Goal: Transaction & Acquisition: Purchase product/service

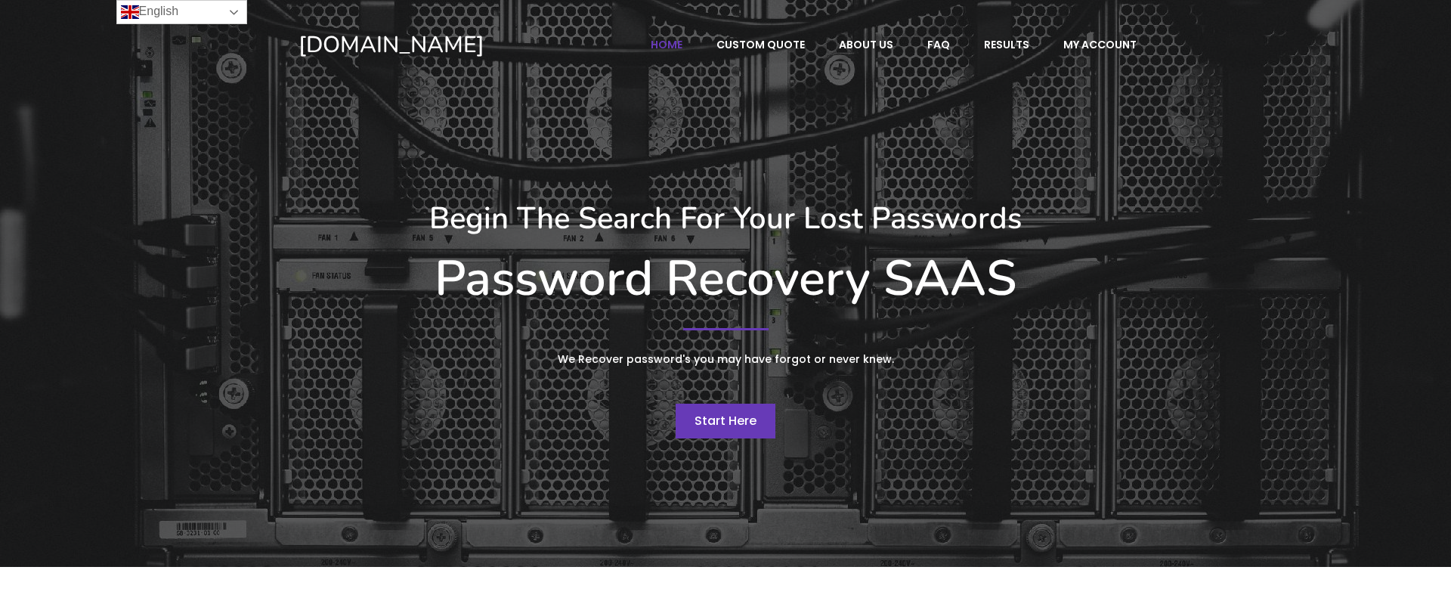
click at [225, 8] on link "English" at bounding box center [181, 12] width 131 height 24
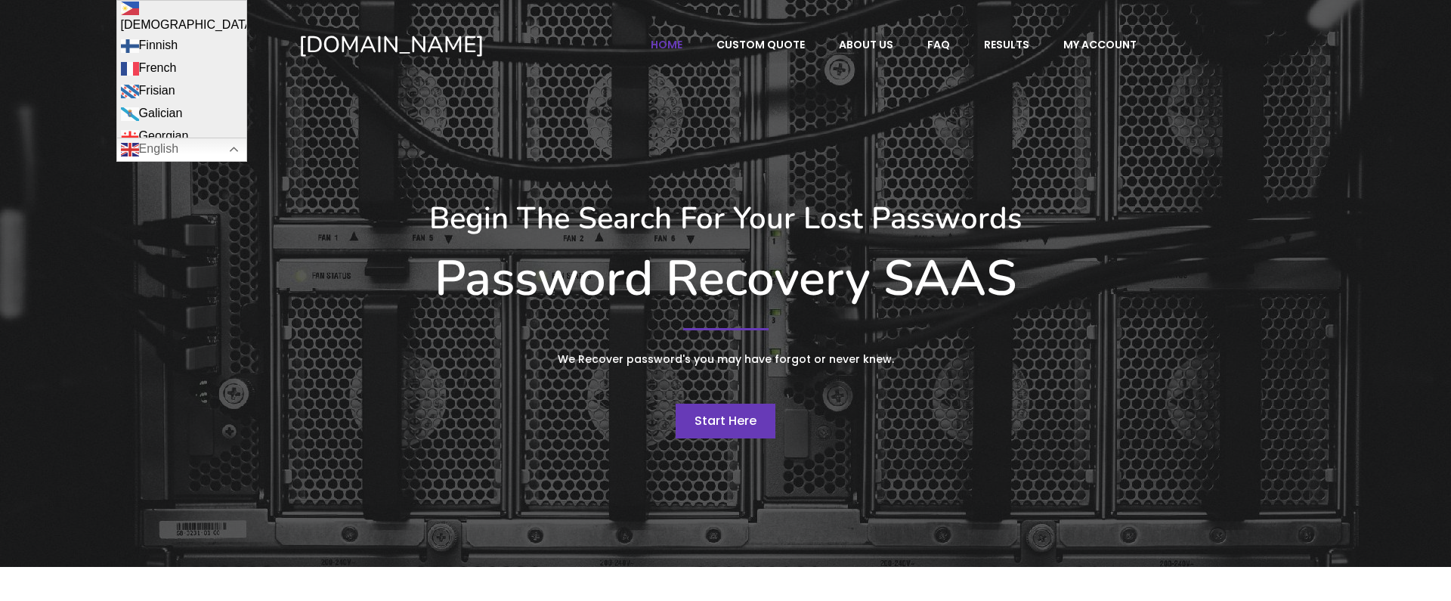
scroll to position [574, 0]
click at [195, 44] on link "French" at bounding box center [181, 52] width 129 height 23
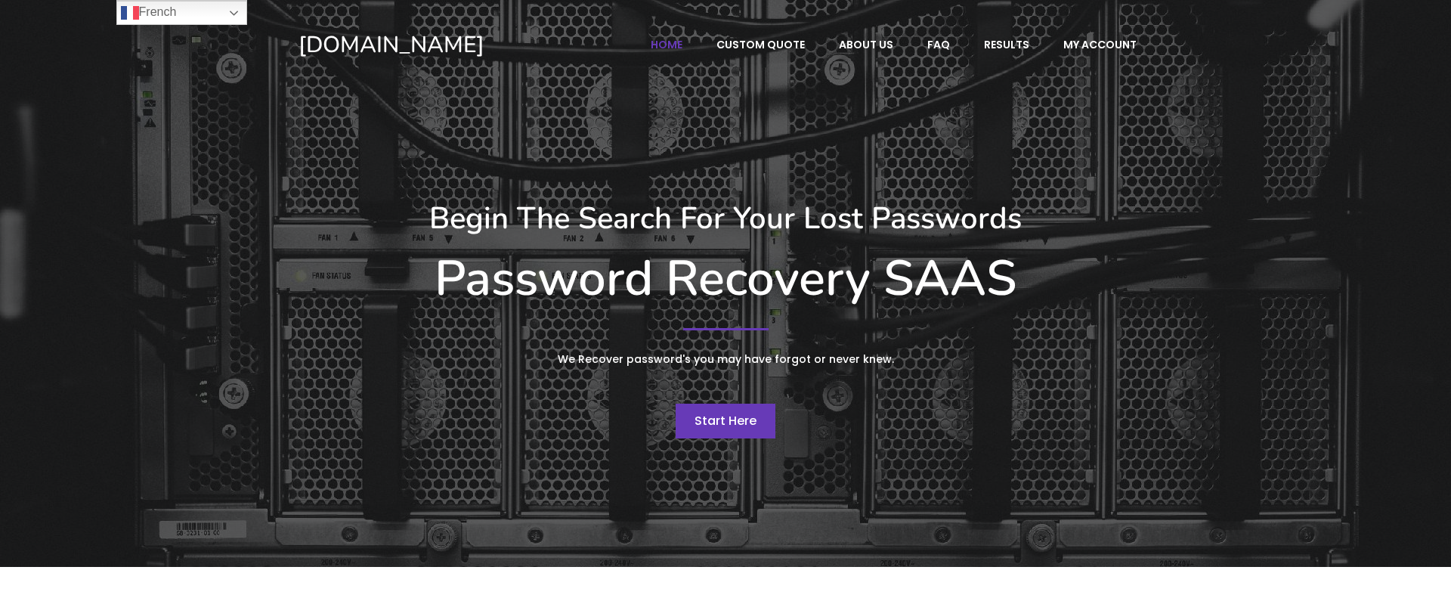
scroll to position [0, 0]
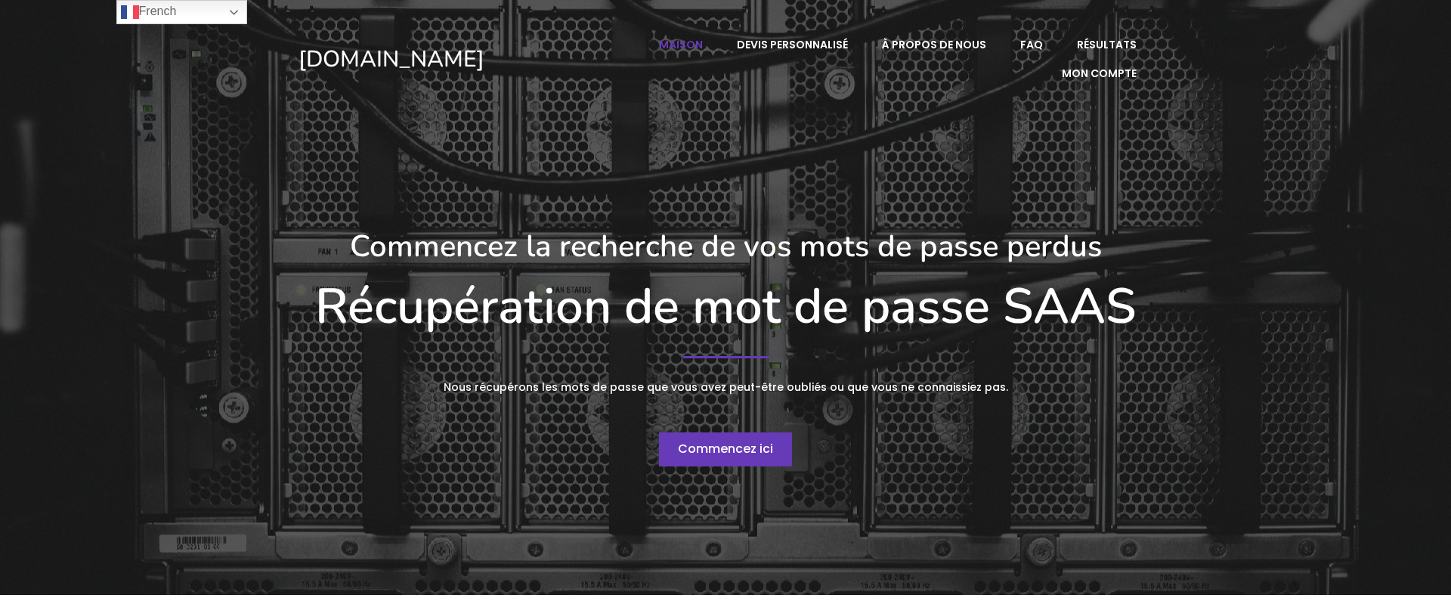
click at [731, 452] on font "Commencez ici" at bounding box center [725, 448] width 95 height 17
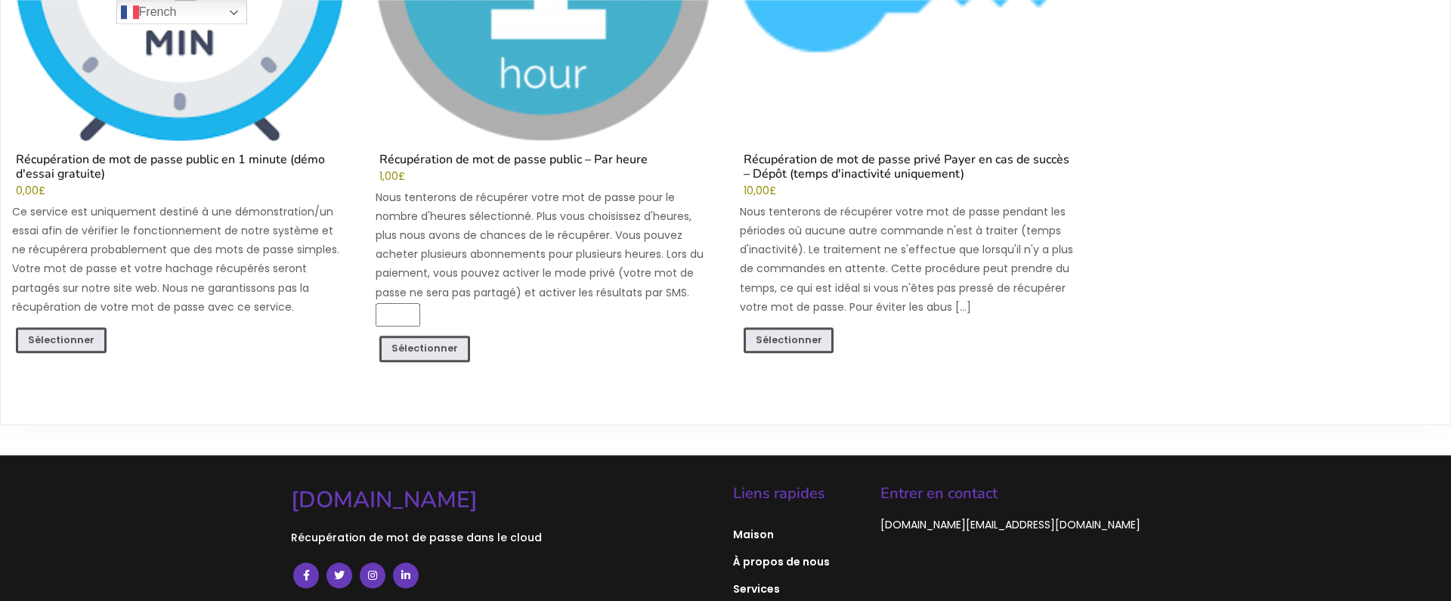
scroll to position [459, 0]
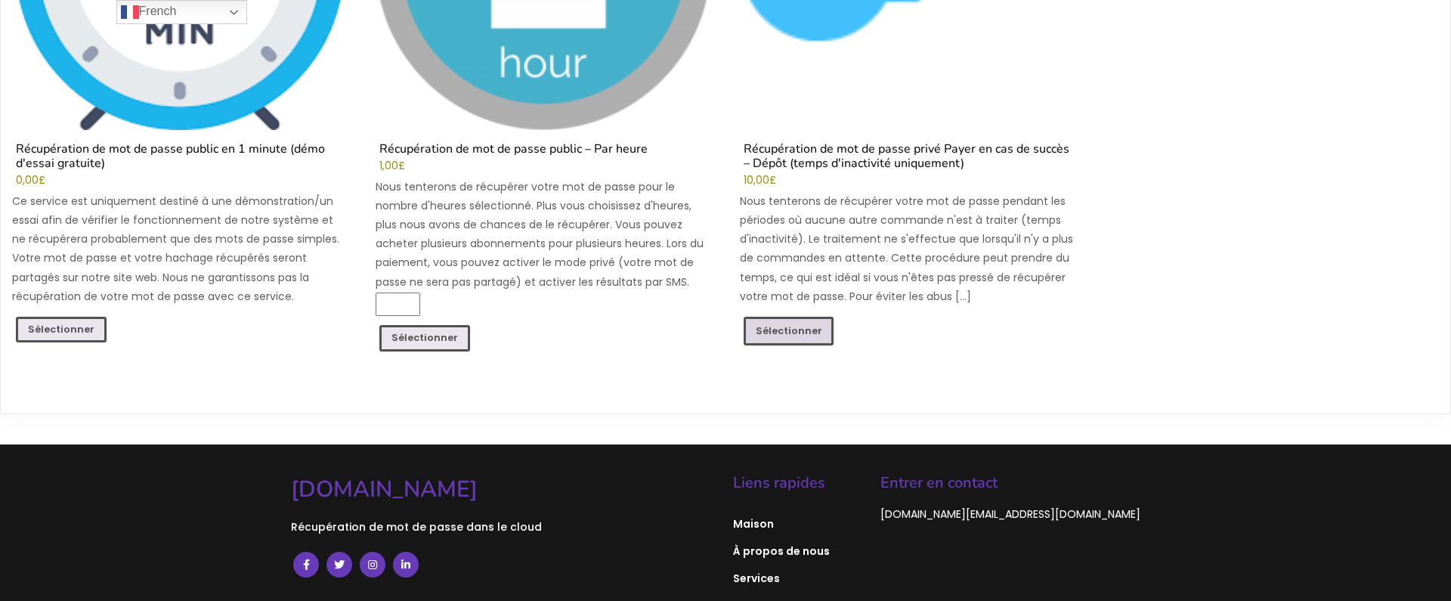
click at [787, 327] on font "Sélectionner" at bounding box center [789, 330] width 67 height 13
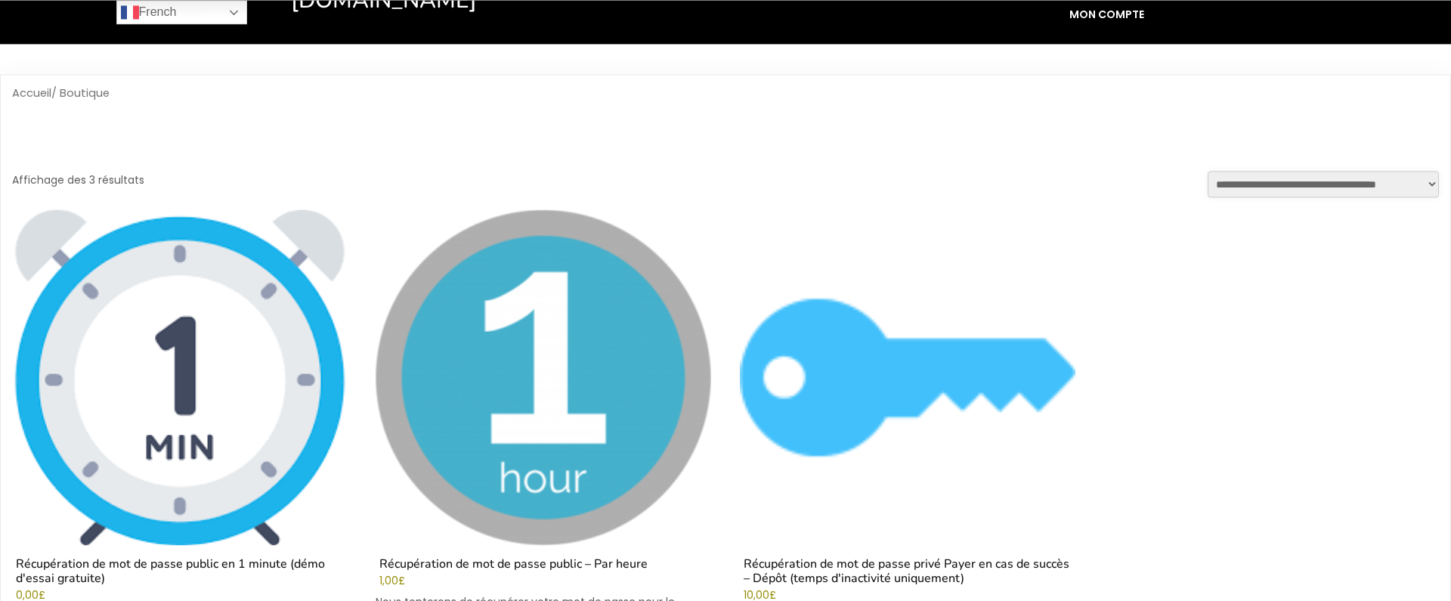
scroll to position [28, 0]
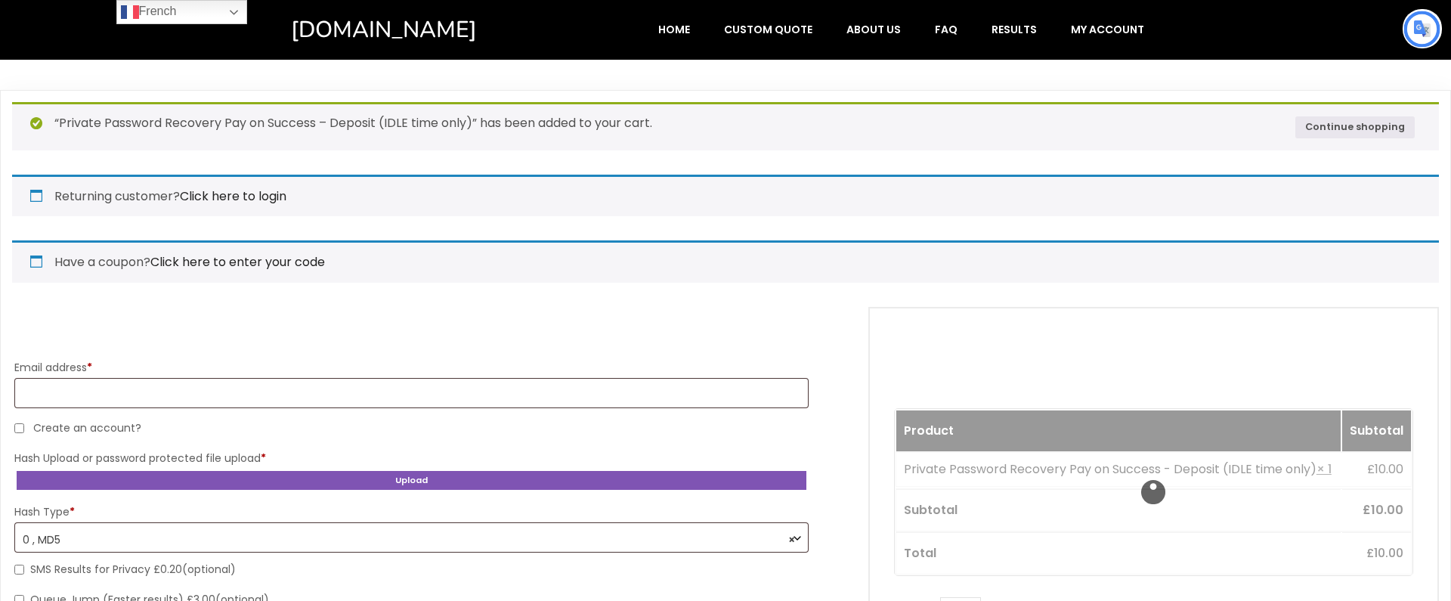
select select "*******"
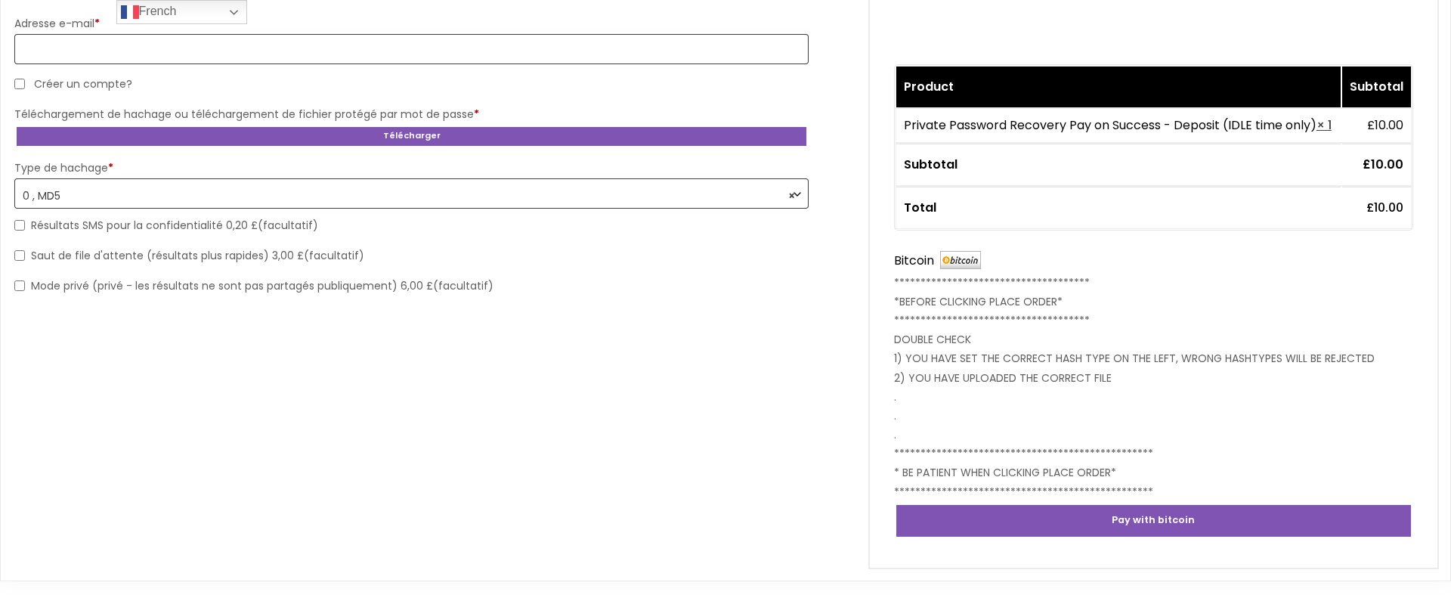
scroll to position [200, 0]
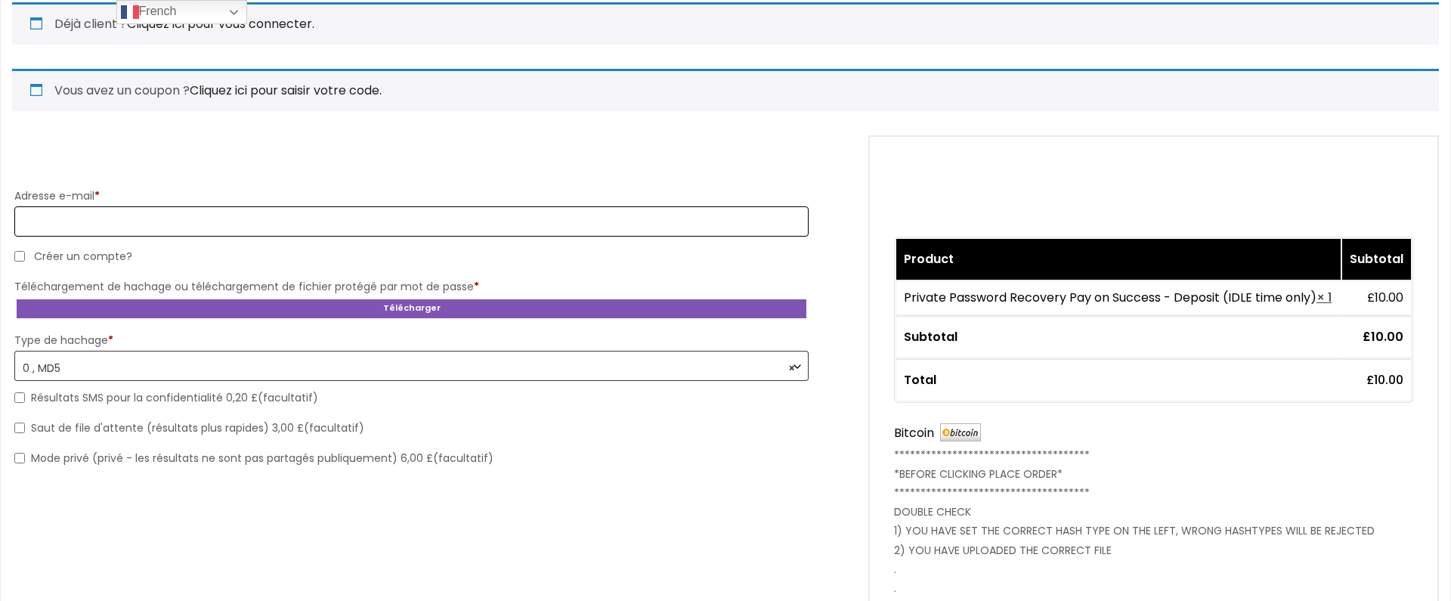
click at [674, 231] on input "Adresse e-mail *" at bounding box center [411, 221] width 794 height 30
paste input "**********"
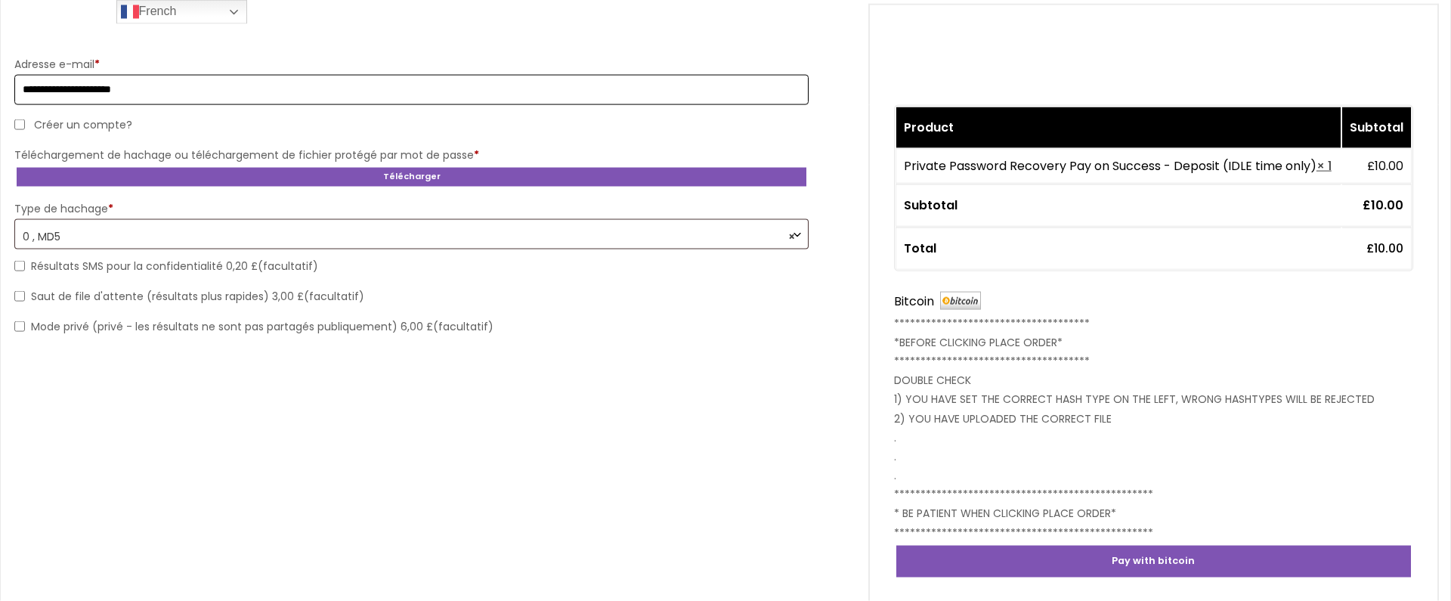
scroll to position [373, 0]
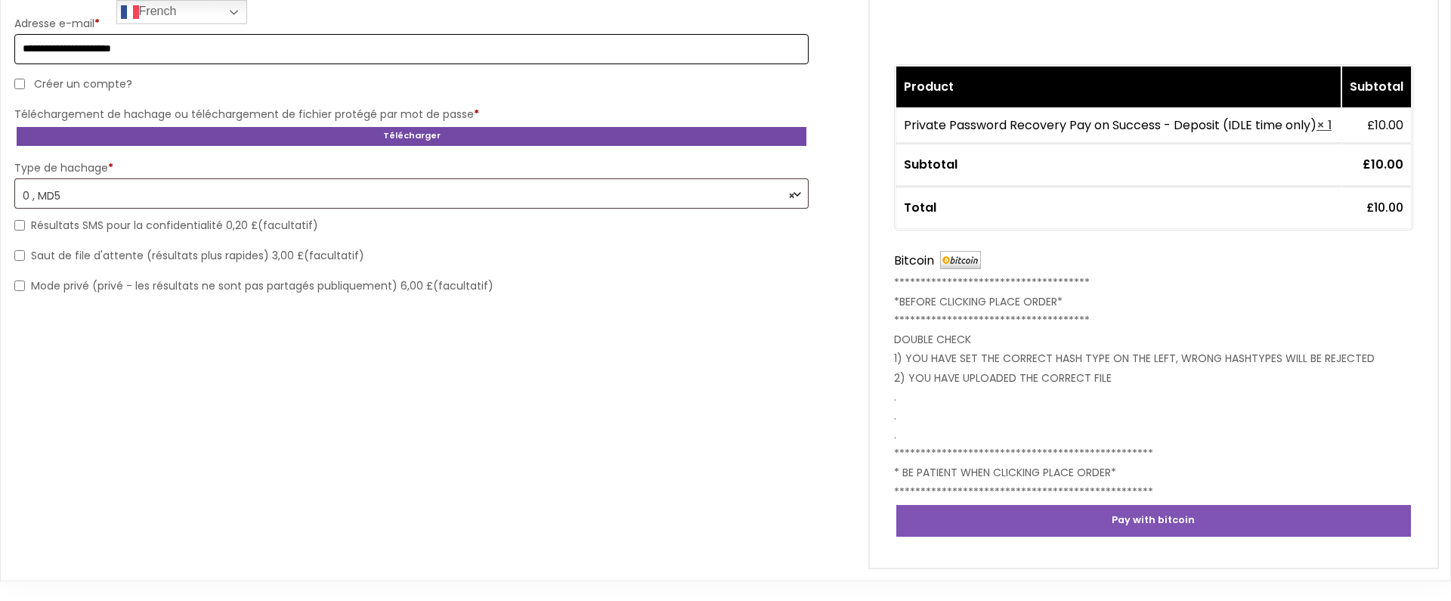
type input "**********"
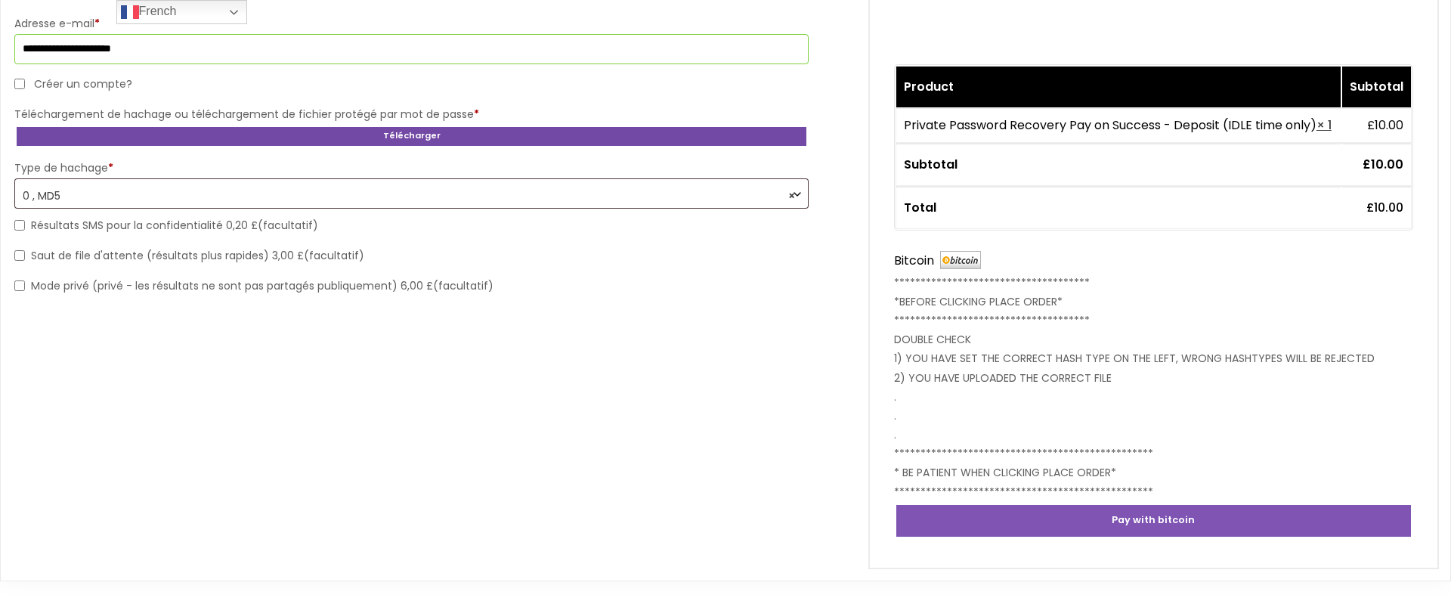
click at [408, 132] on font "Télécharger" at bounding box center [411, 135] width 57 height 12
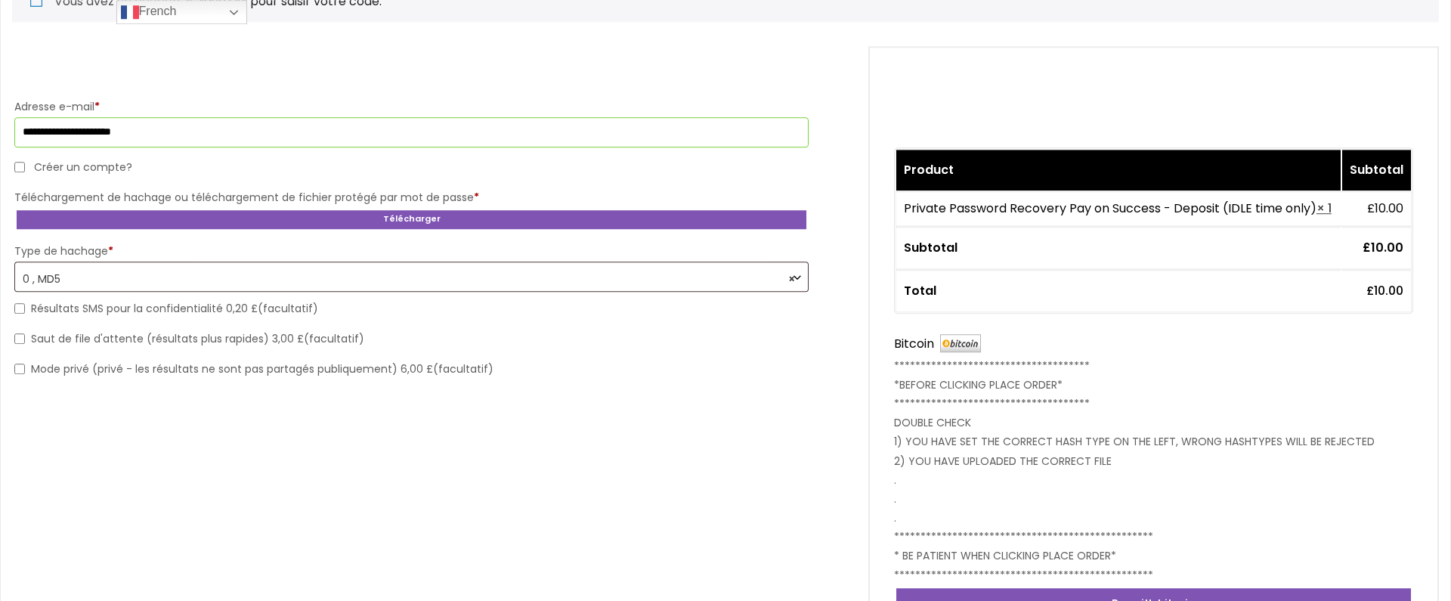
scroll to position [286, 0]
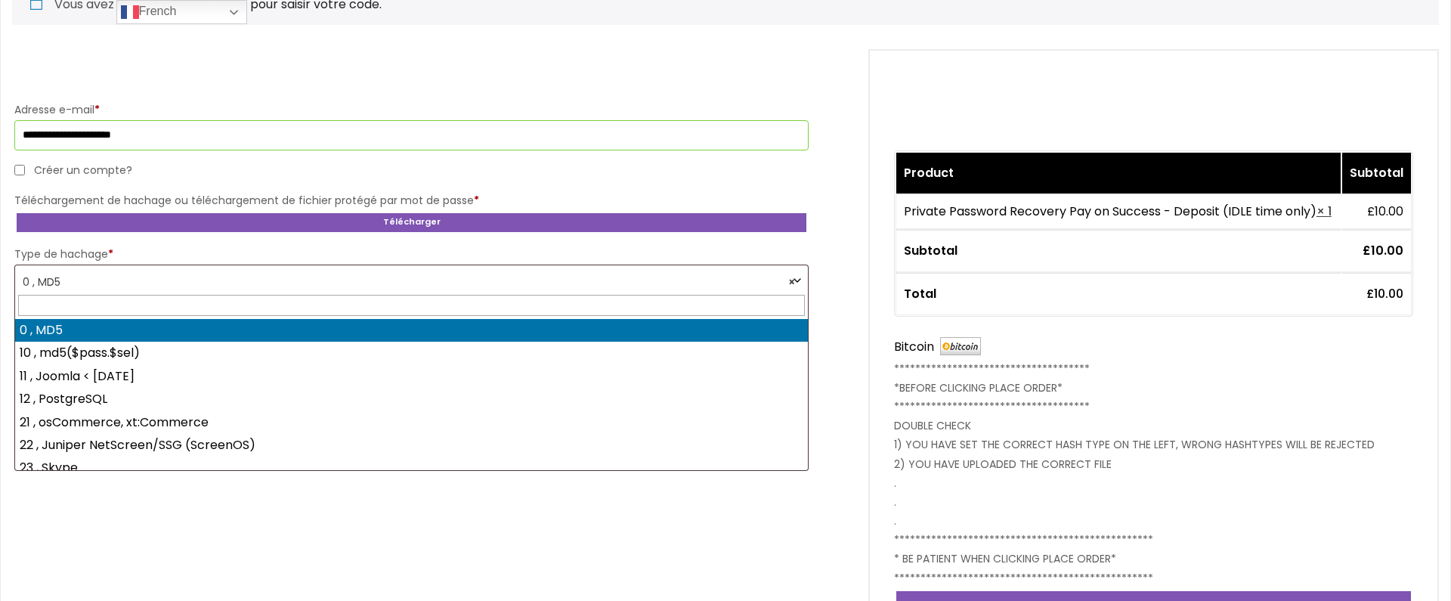
click at [775, 279] on span "× 0 , MD5" at bounding box center [412, 282] width 778 height 26
click at [518, 307] on input "text" at bounding box center [411, 305] width 787 height 21
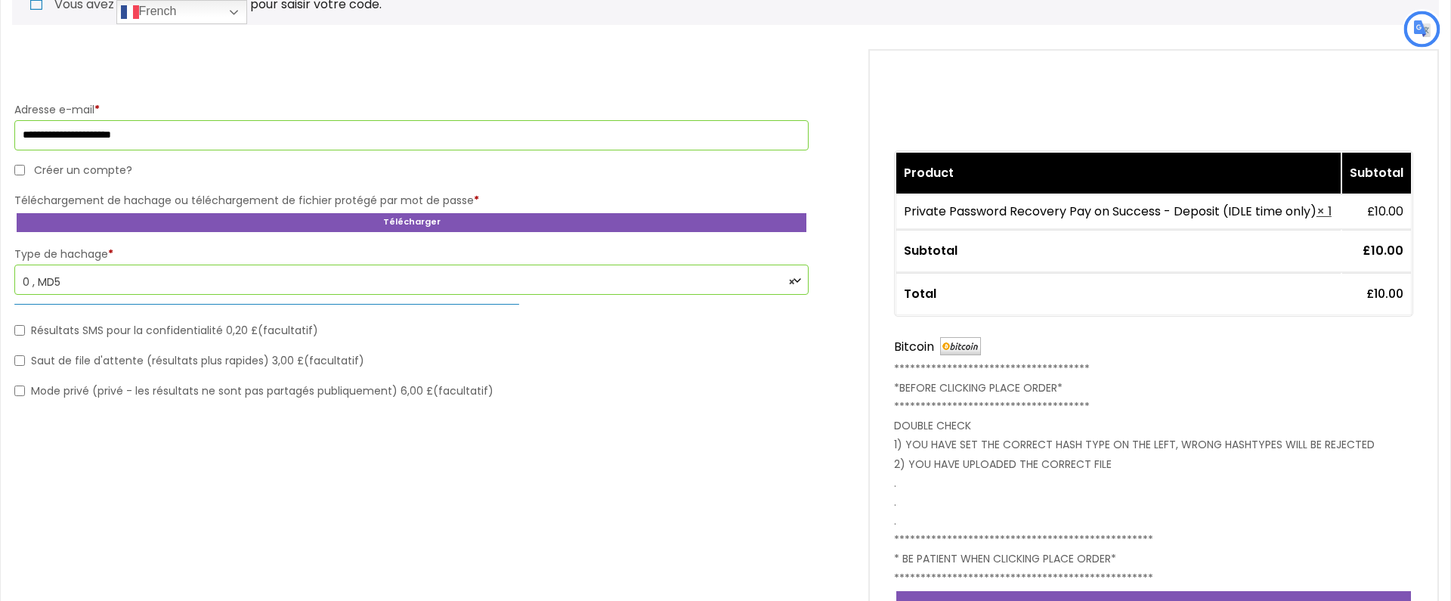
click at [552, 254] on label "Type de hachage *" at bounding box center [411, 253] width 794 height 21
click at [14, 264] on select "**********" at bounding box center [14, 264] width 1 height 1
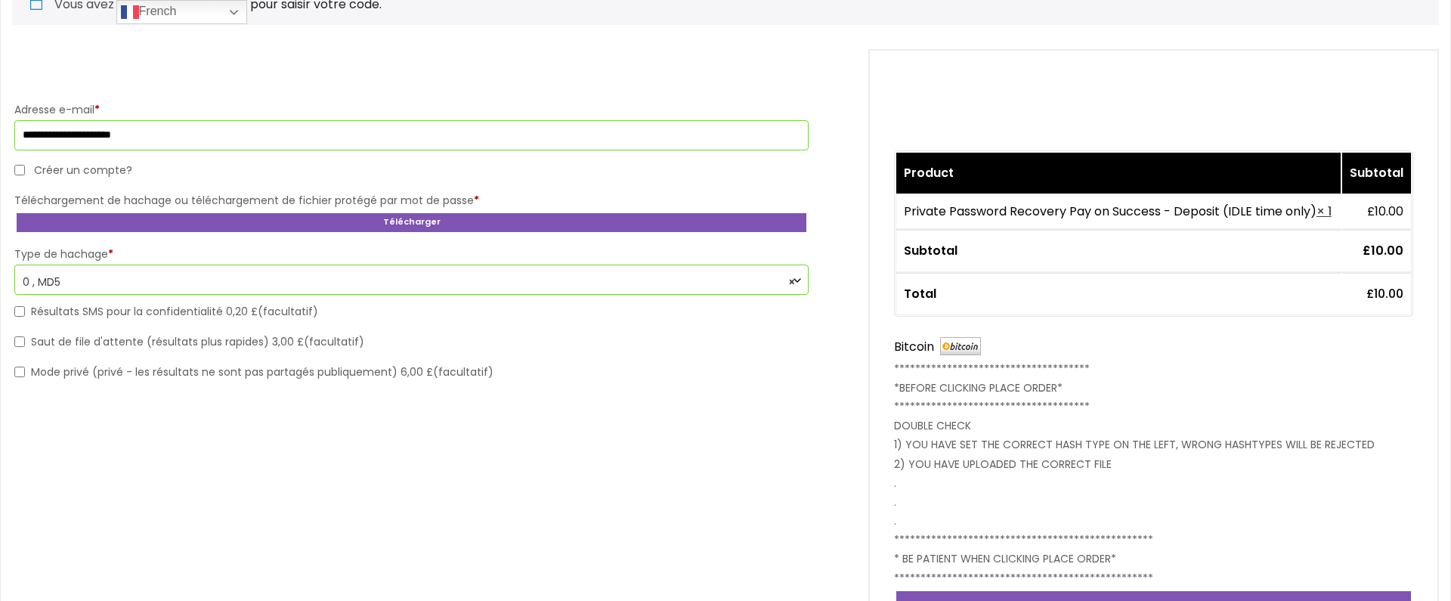
click at [552, 254] on label "Type de hachage *" at bounding box center [411, 253] width 794 height 21
click at [14, 264] on select "**********" at bounding box center [14, 264] width 1 height 1
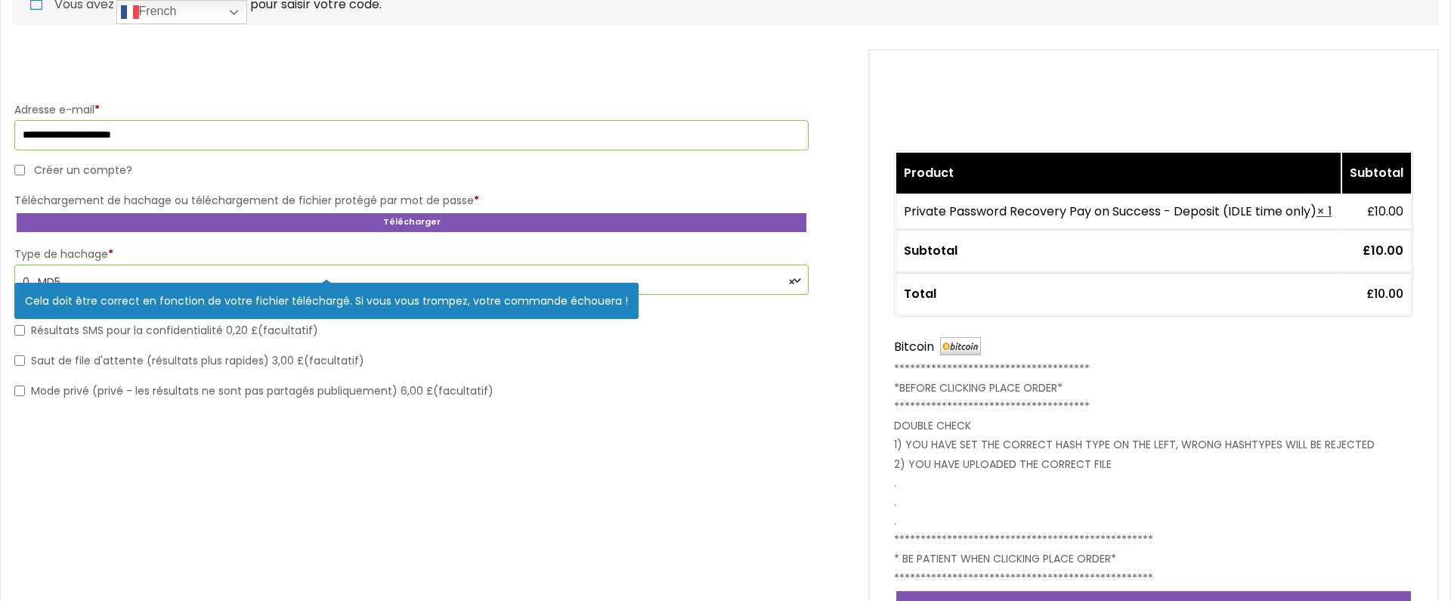
click at [692, 282] on span "× 0 , MD5" at bounding box center [412, 282] width 778 height 26
click at [485, 277] on span "× 0 , MD5" at bounding box center [412, 282] width 778 height 26
click at [748, 275] on span "× 0 , MD5" at bounding box center [412, 282] width 778 height 26
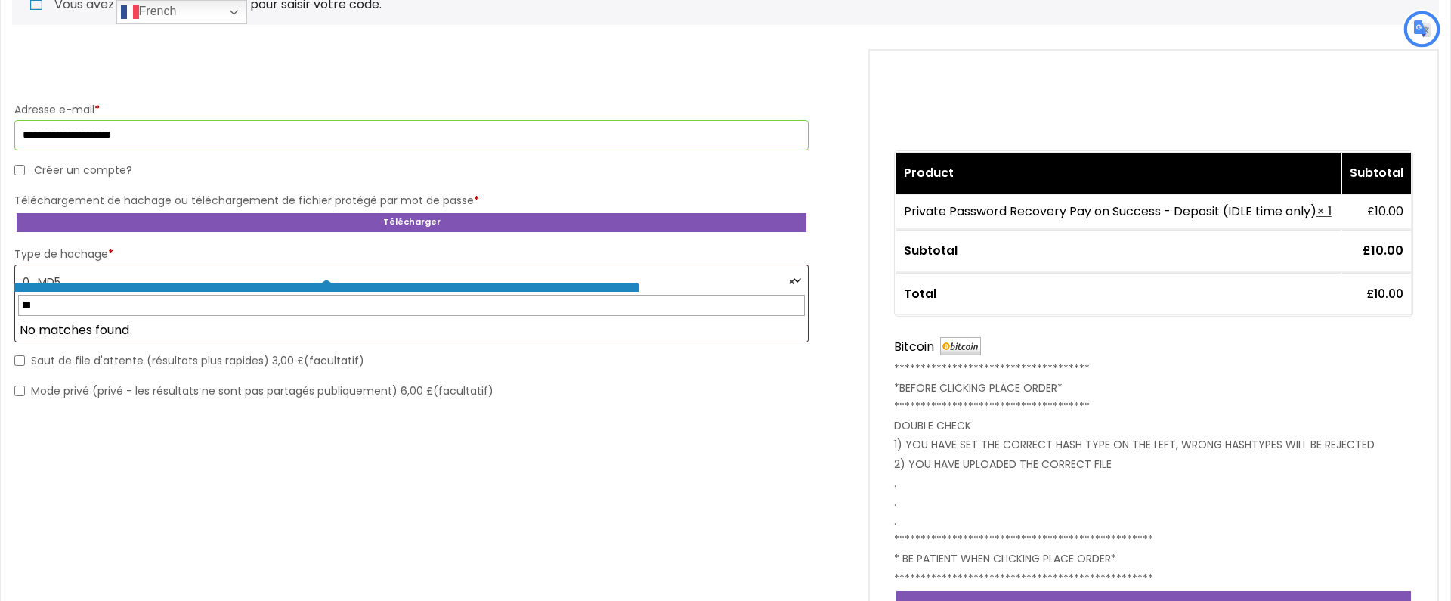
type input "*"
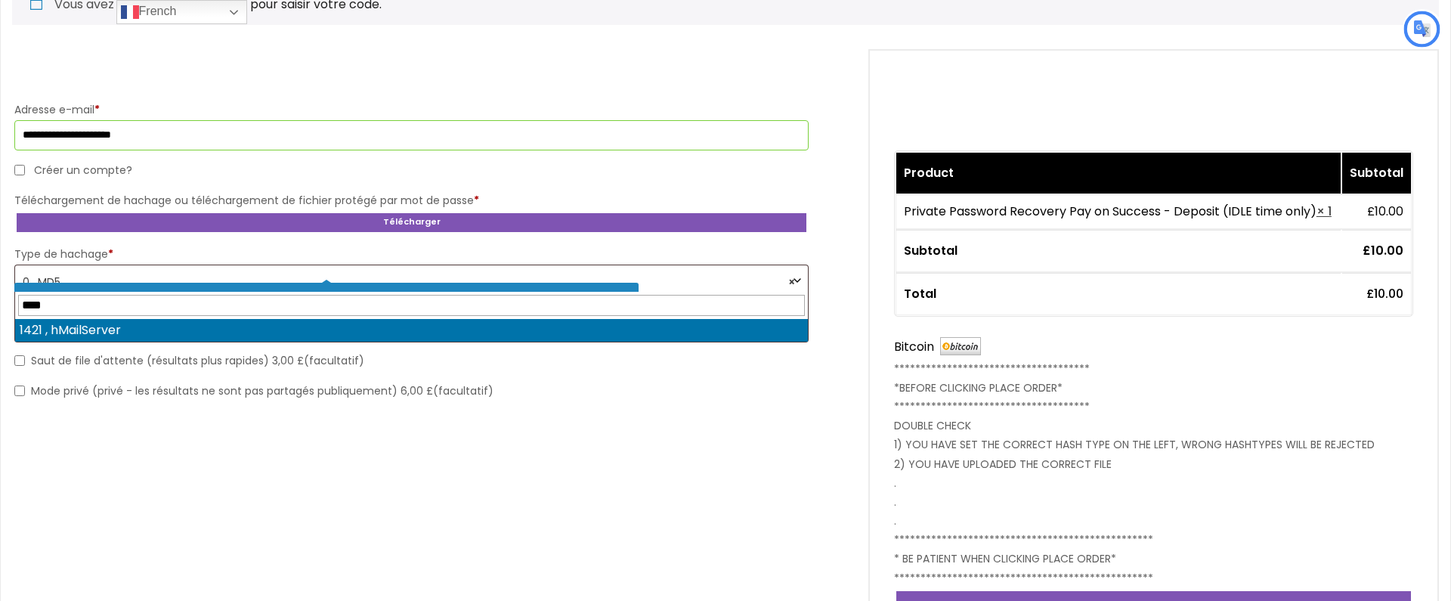
type input "****"
click at [128, 367] on font "Saut de file d'attente (résultats plus rapides) 3,00 £" at bounding box center [167, 360] width 273 height 15
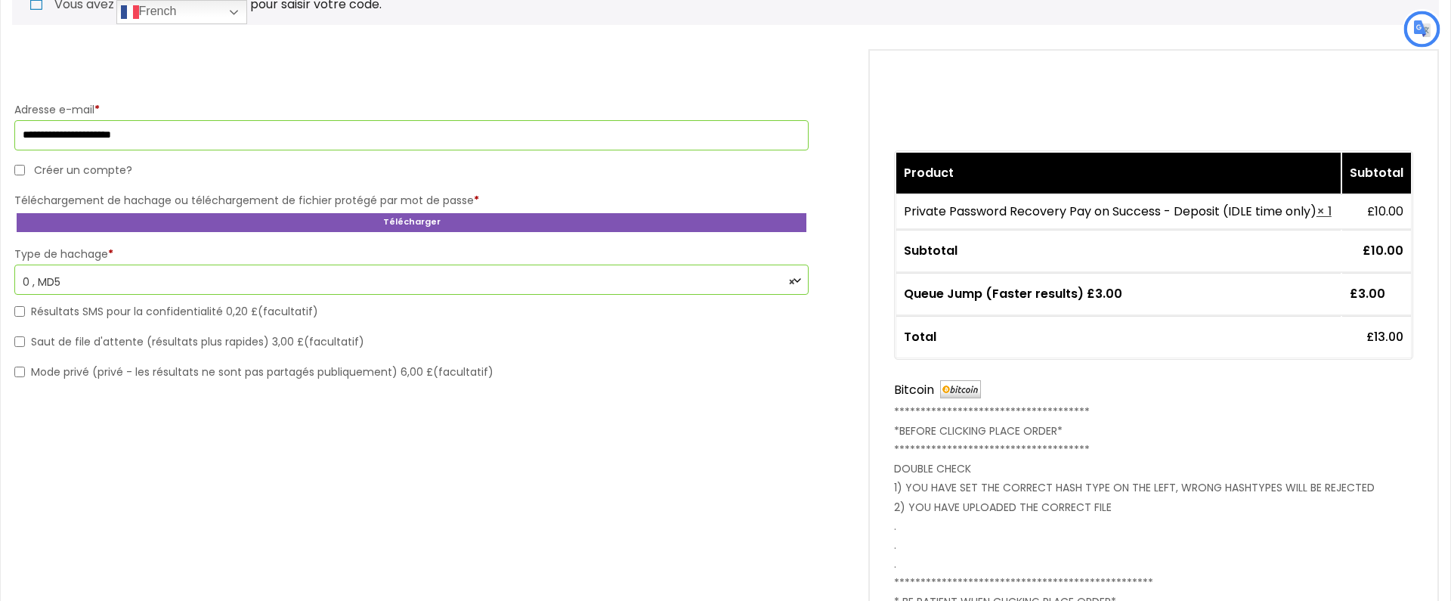
click at [1373, 175] on th "Subtotal" at bounding box center [1376, 173] width 69 height 41
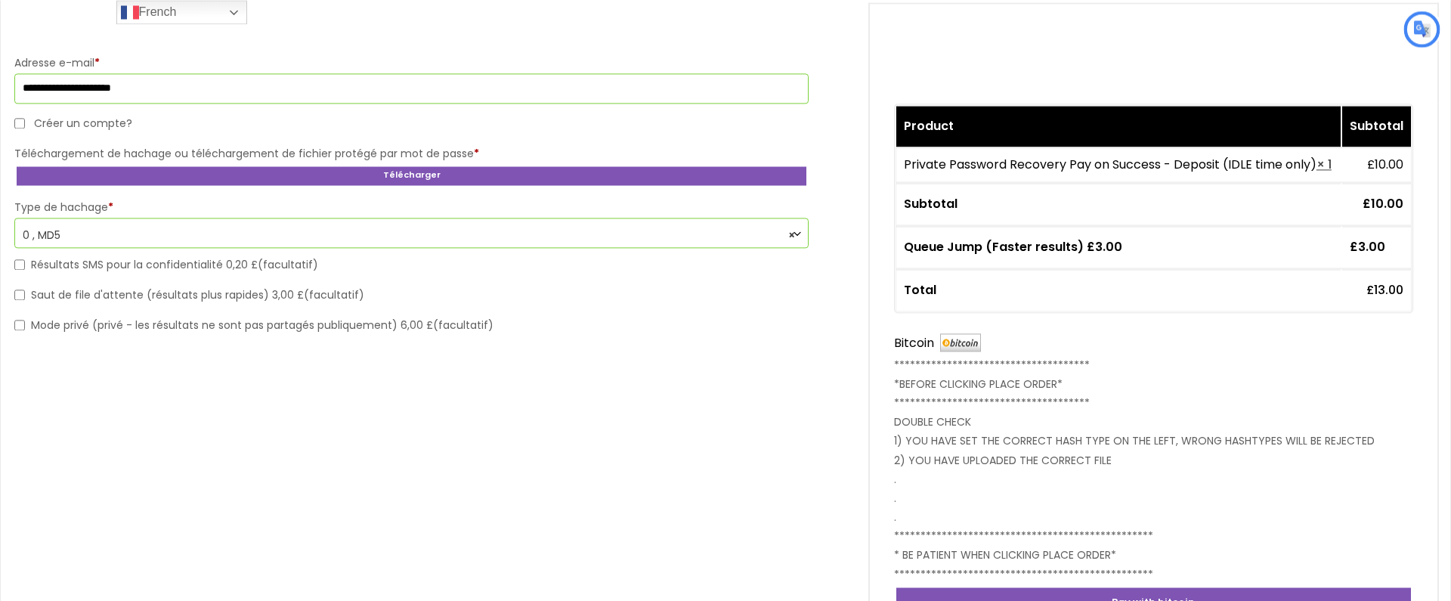
scroll to position [345, 0]
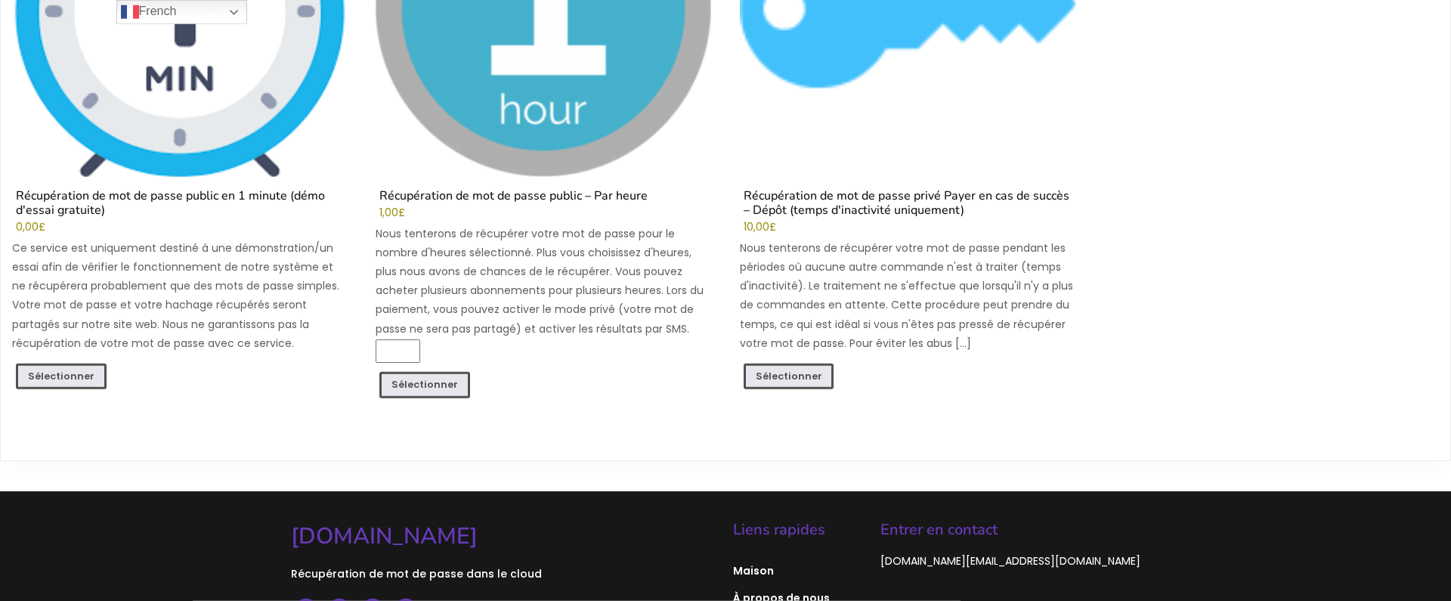
scroll to position [387, 0]
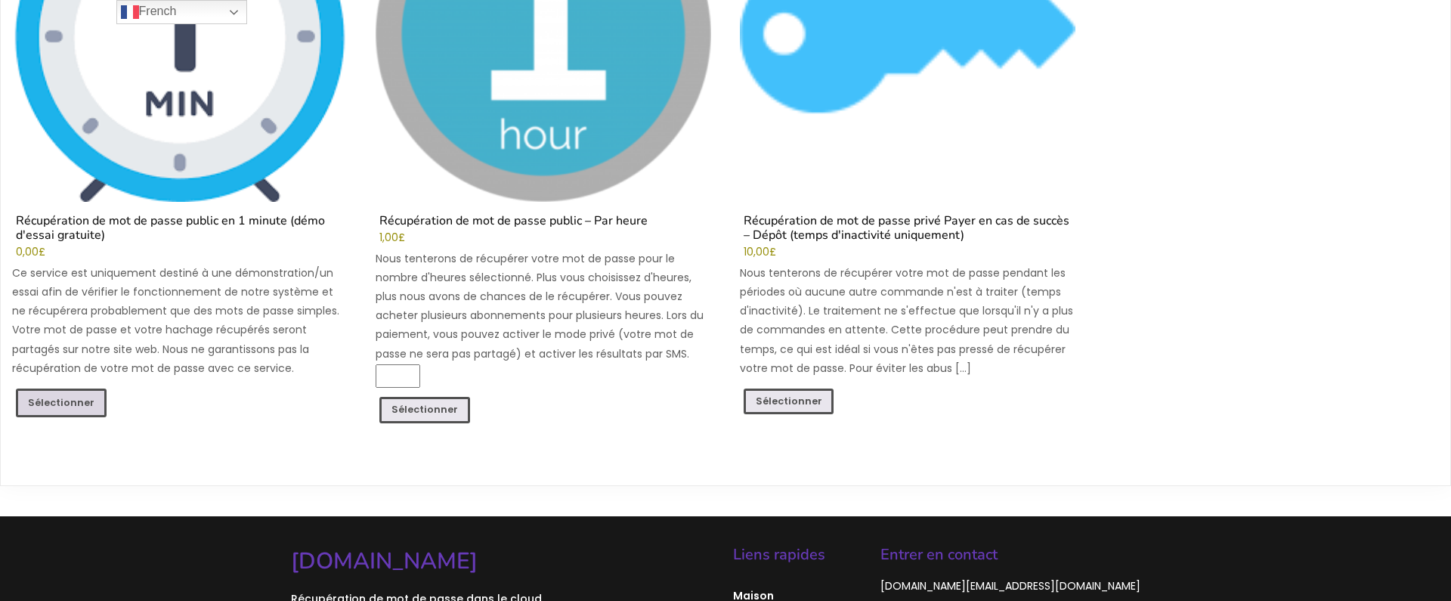
click at [57, 400] on font "Sélectionner" at bounding box center [61, 402] width 67 height 13
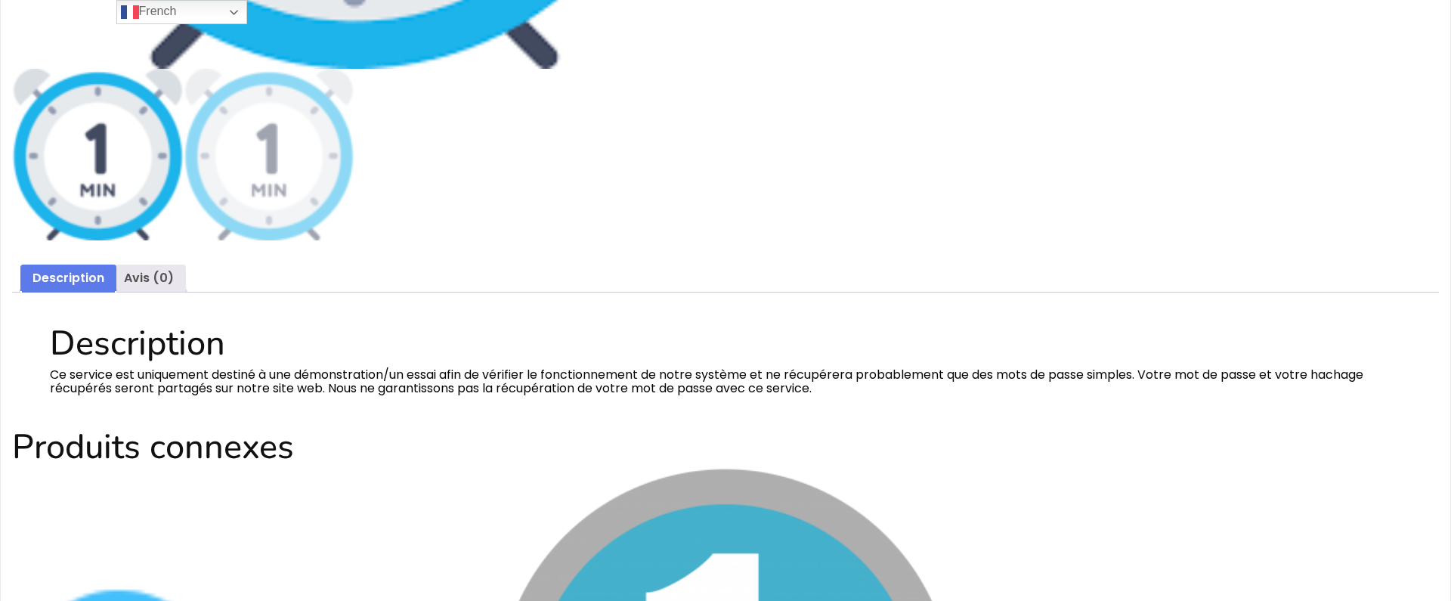
scroll to position [775, 0]
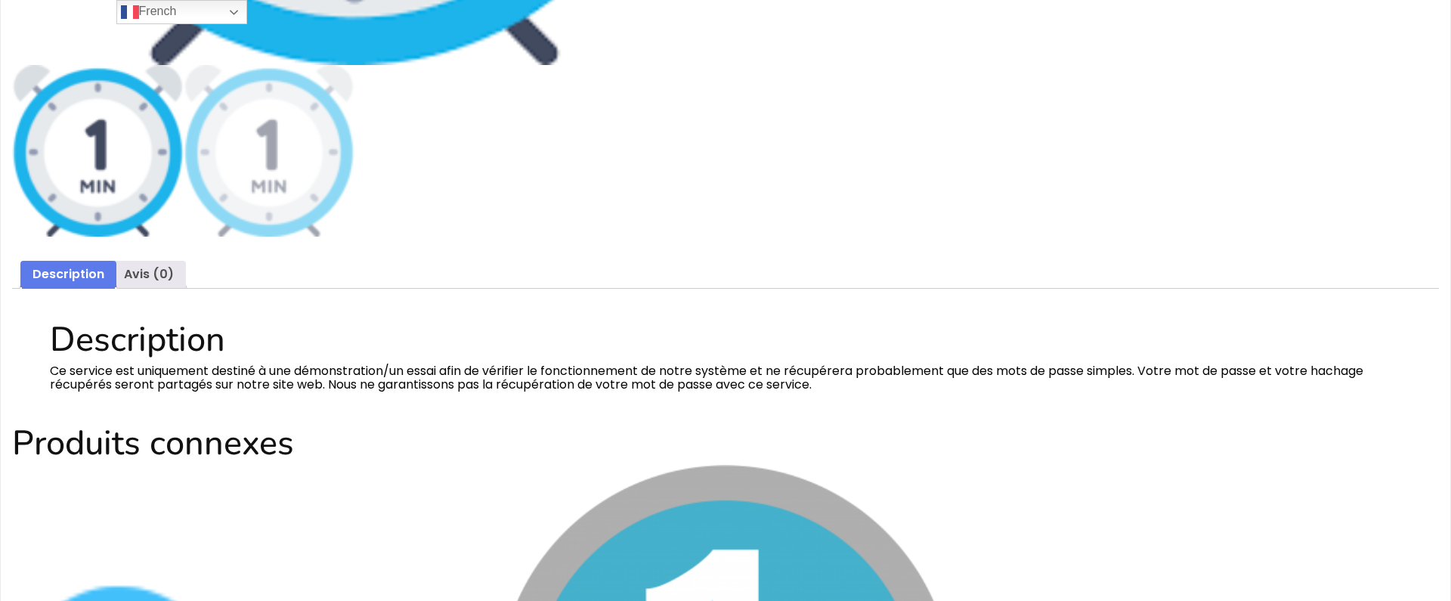
click at [82, 275] on font "Description" at bounding box center [69, 273] width 72 height 17
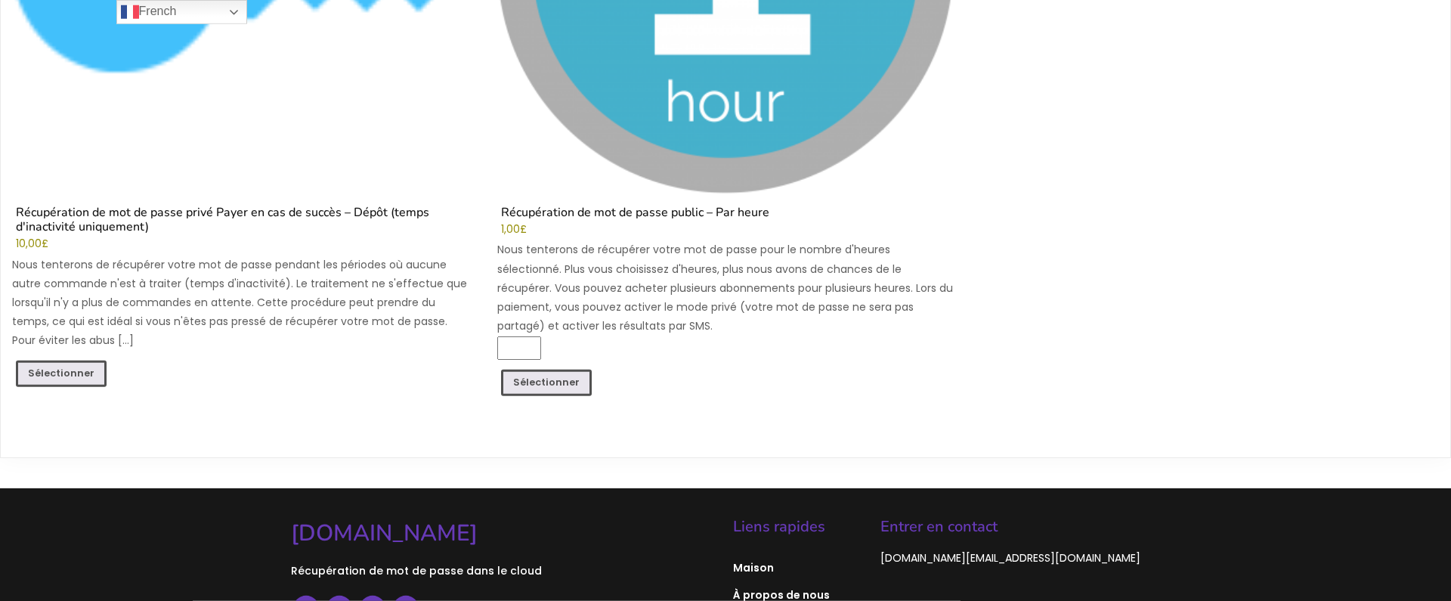
scroll to position [1565, 0]
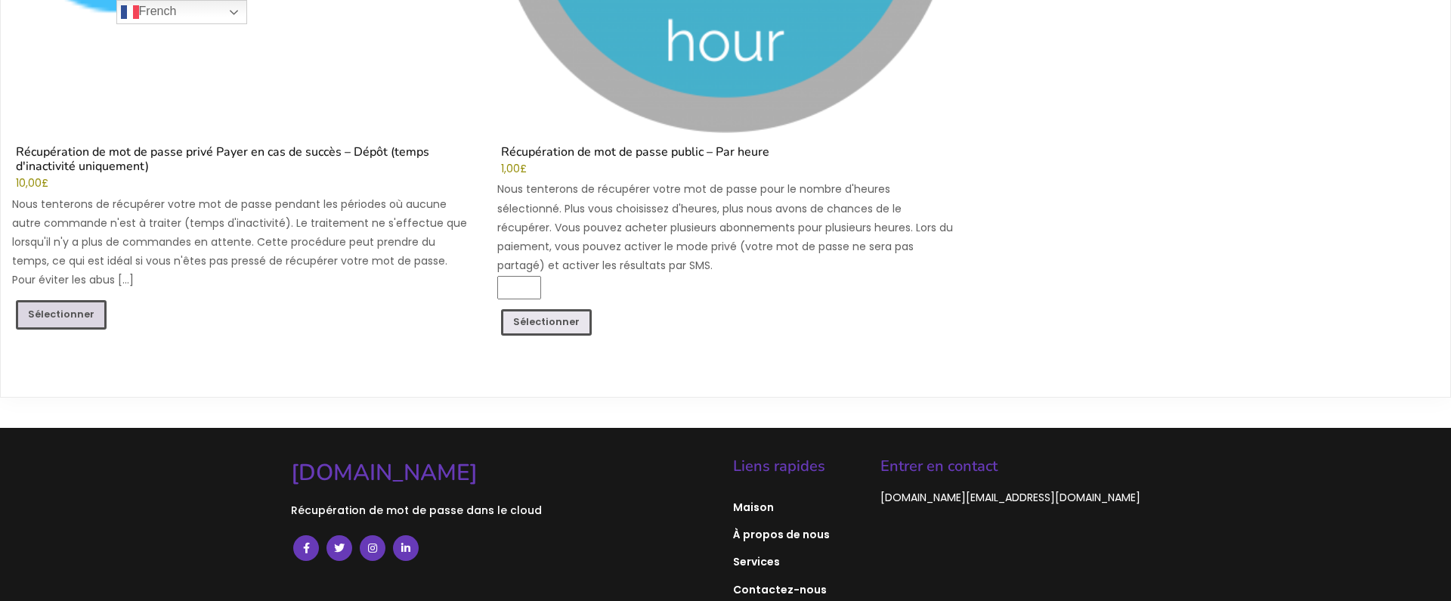
click at [58, 311] on font "Sélectionner" at bounding box center [61, 314] width 67 height 13
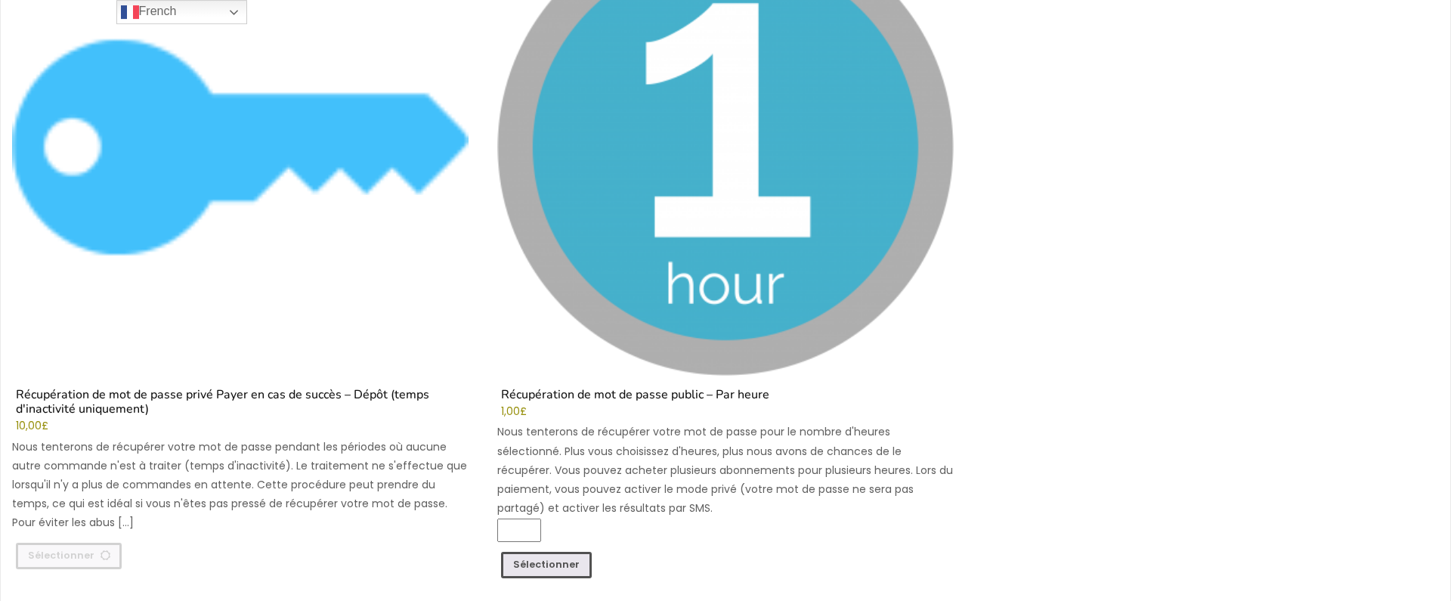
scroll to position [1478, 0]
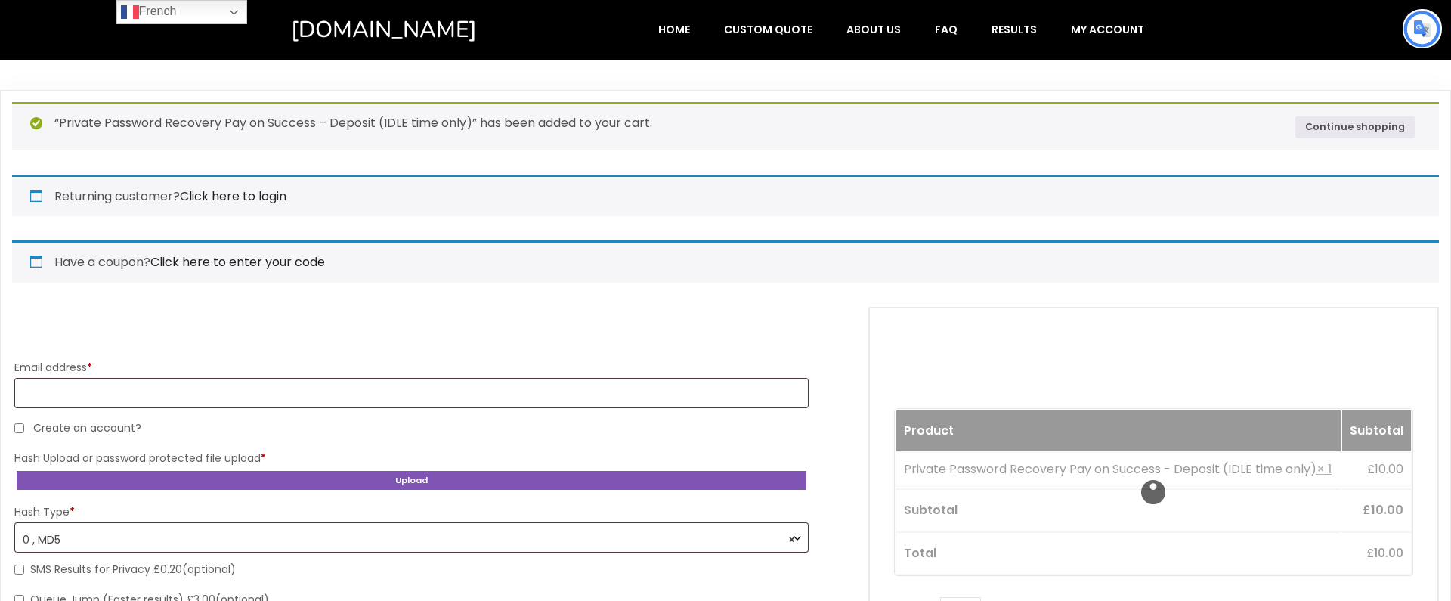
select select "*******"
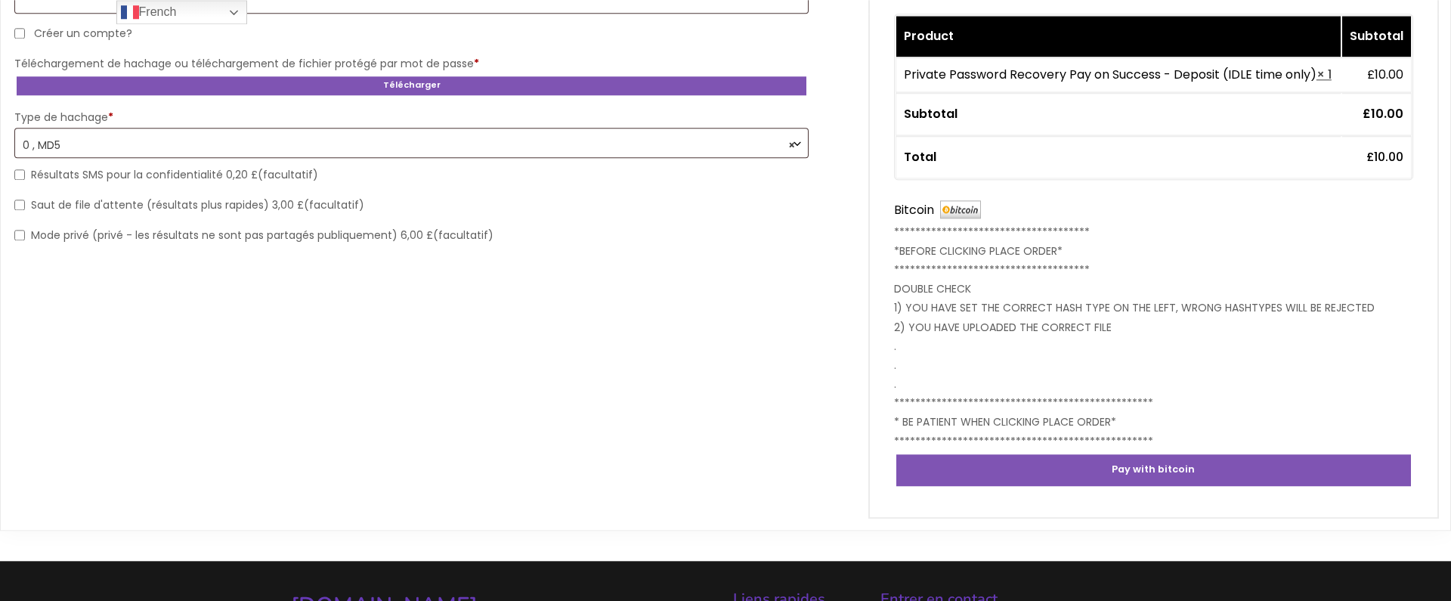
scroll to position [316, 0]
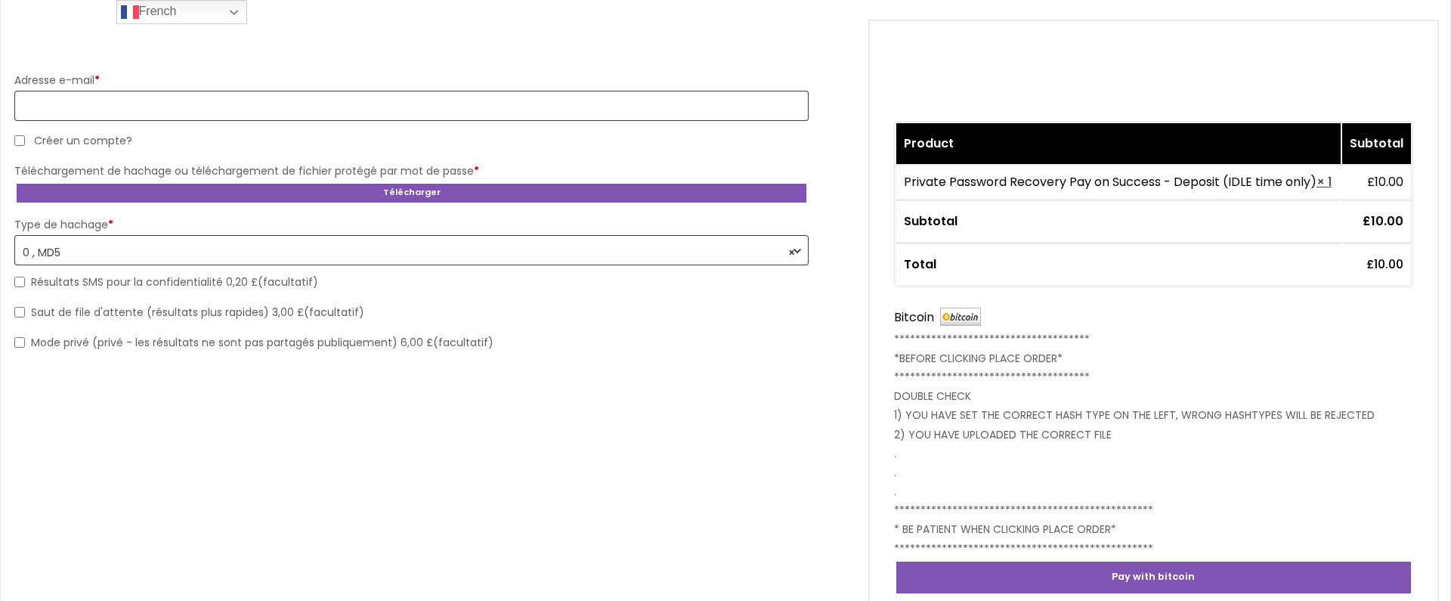
click at [1326, 242] on th "Subtotal" at bounding box center [1118, 221] width 444 height 42
